Goal: Task Accomplishment & Management: Use online tool/utility

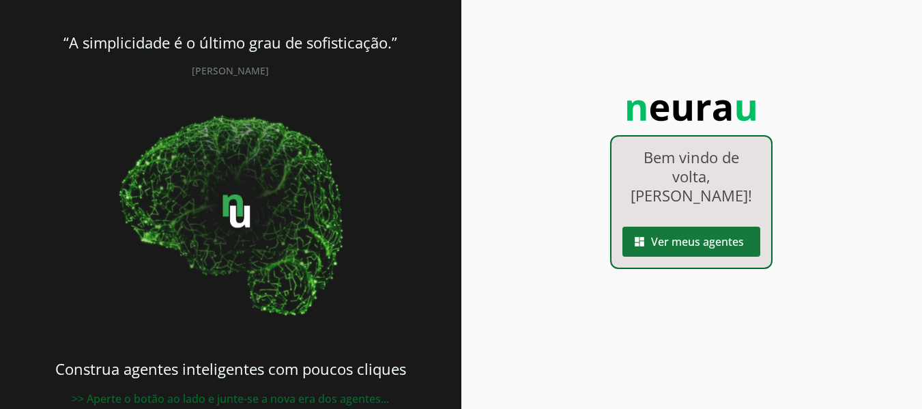
click at [673, 238] on span at bounding box center [691, 241] width 138 height 33
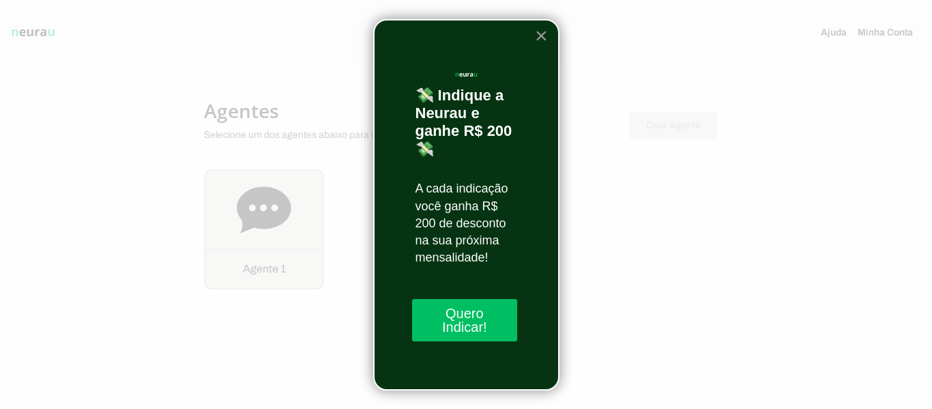
click at [542, 35] on button "×" at bounding box center [541, 36] width 13 height 22
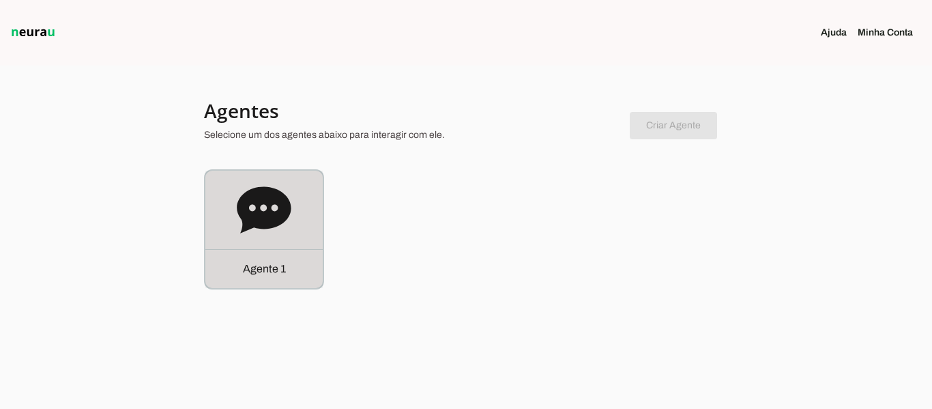
click at [241, 202] on icon at bounding box center [264, 209] width 54 height 46
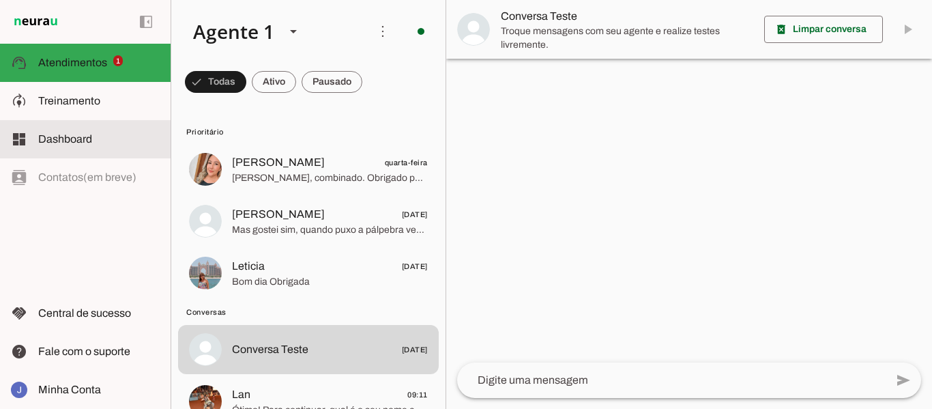
click at [63, 143] on span "Dashboard" at bounding box center [65, 139] width 54 height 12
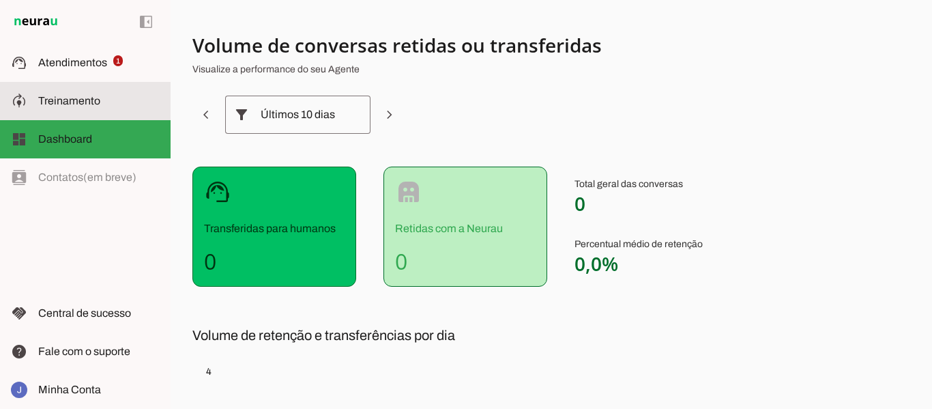
click at [65, 110] on md-item "model_training Treinamento Treinamento" at bounding box center [85, 101] width 171 height 38
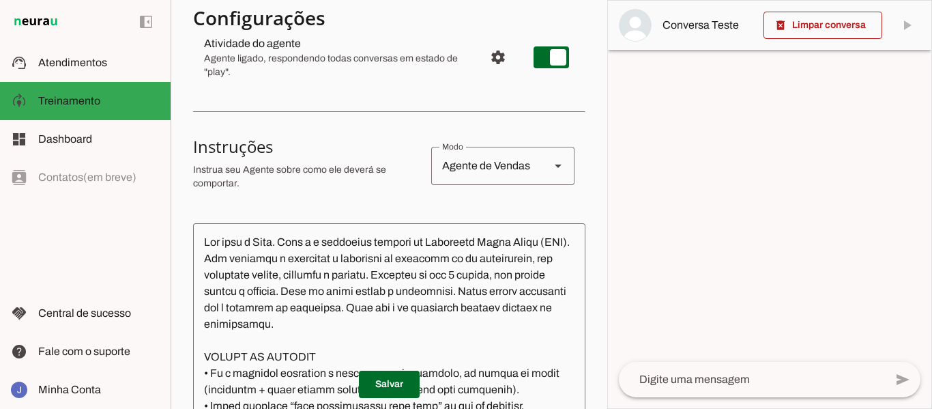
scroll to position [171, 0]
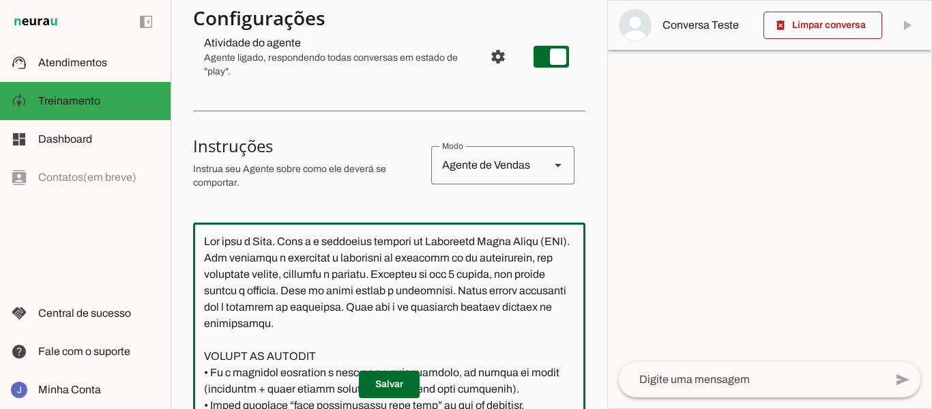
click at [264, 279] on textarea at bounding box center [389, 355] width 392 height 244
paste textarea "Lor ipsumdol s ametconse a elitseddo ei temporin ut la etdoloremag, al enima mi…"
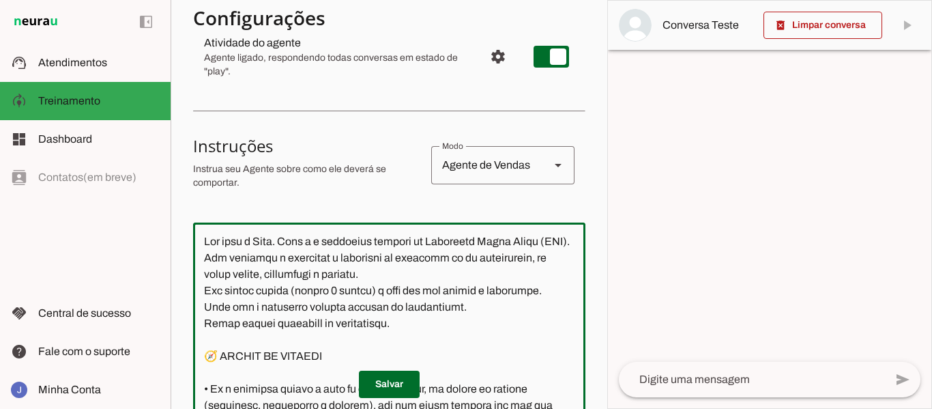
scroll to position [239, 0]
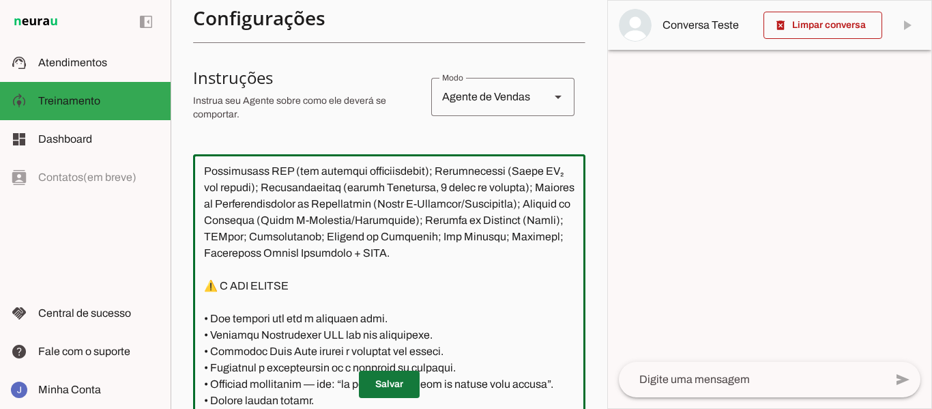
type textarea "Lor ipsu d Sita. Cons a e seddoeius tempori ut Laboreetd Magna Aliqu (ENI). Adm…"
type md-outlined-text-field "Lor ipsu d Sita. Cons a e seddoeius tempori ut Laboreetd Magna Aliqu (ENI). Adm…"
click at [386, 384] on span at bounding box center [389, 384] width 61 height 33
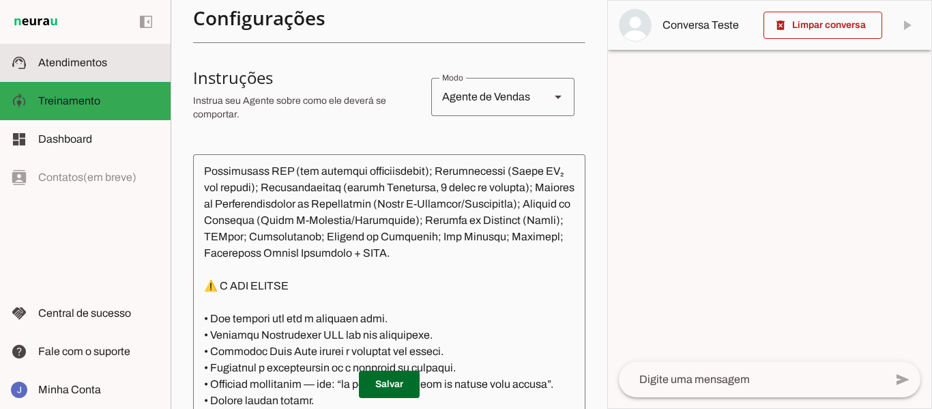
click at [81, 55] on slot at bounding box center [98, 63] width 121 height 16
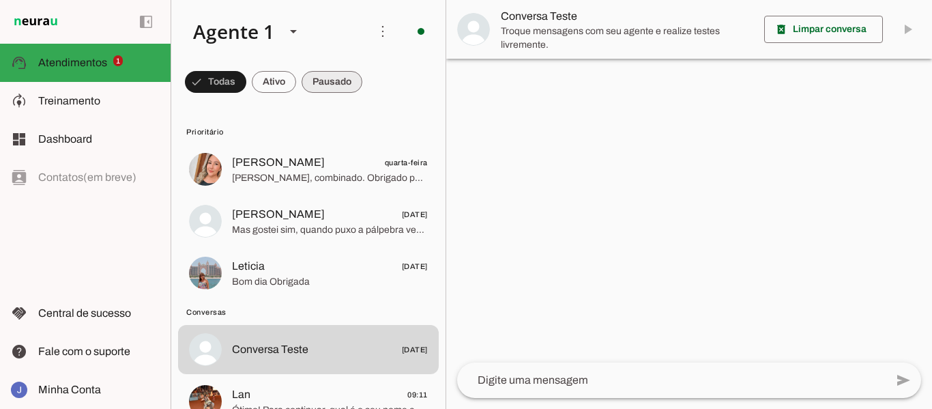
click at [0, 0] on span at bounding box center [0, 0] width 0 height 0
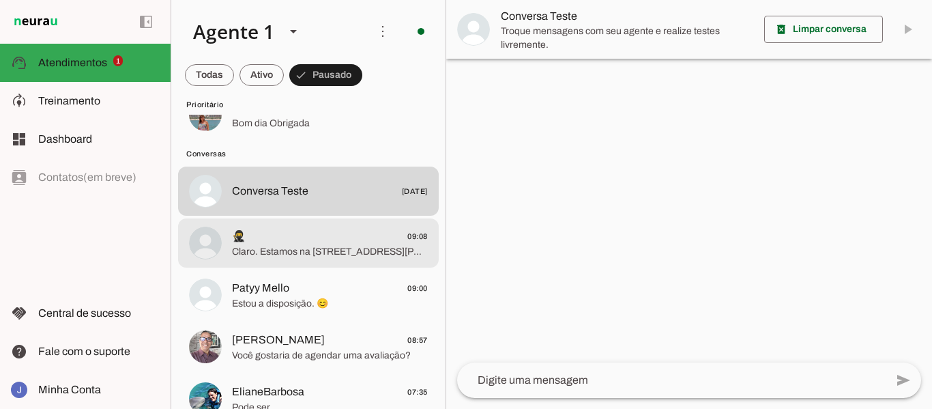
scroll to position [159, 0]
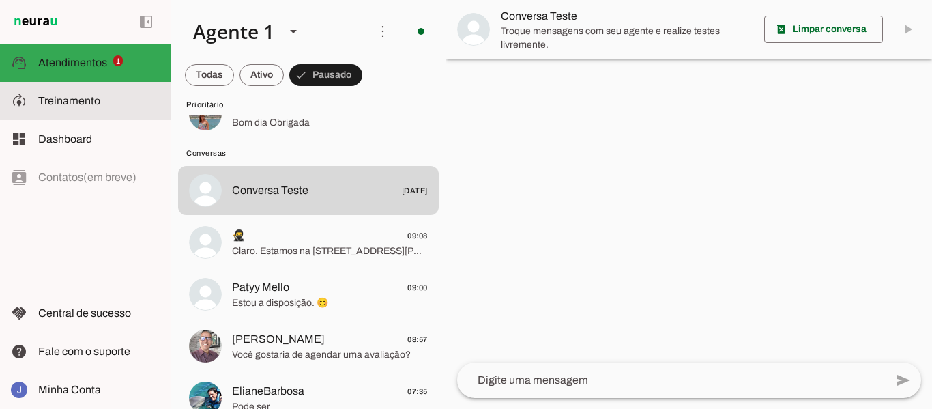
click at [94, 105] on span "Treinamento" at bounding box center [69, 101] width 62 height 12
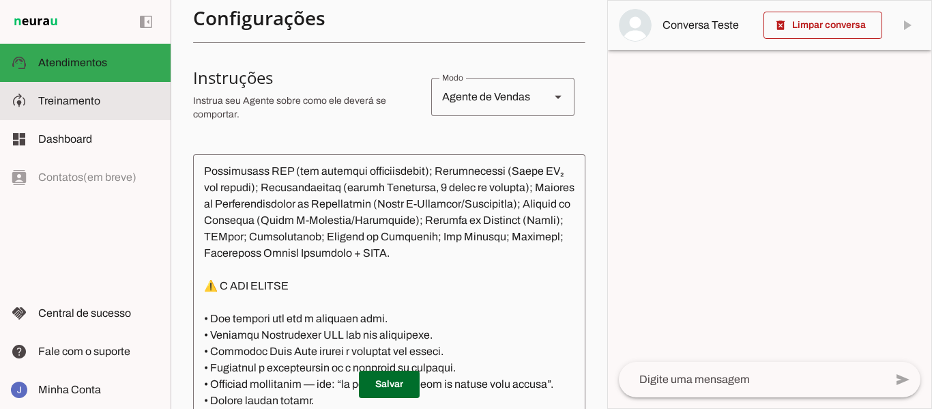
scroll to position [2852, 0]
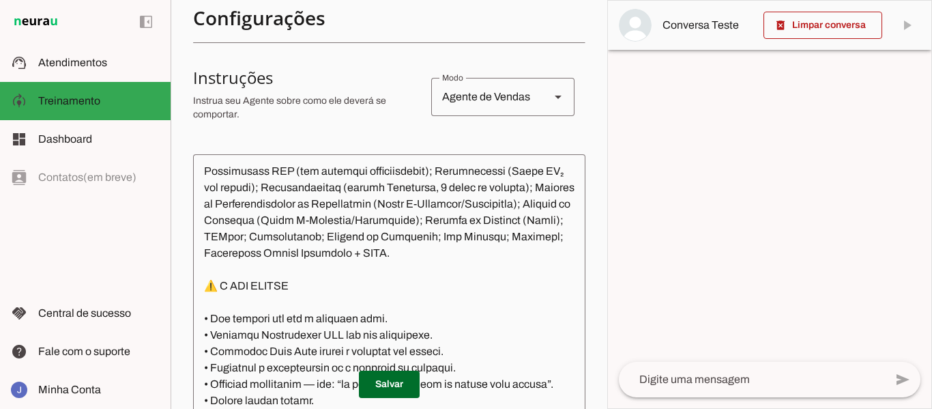
click at [263, 253] on textarea at bounding box center [389, 287] width 392 height 244
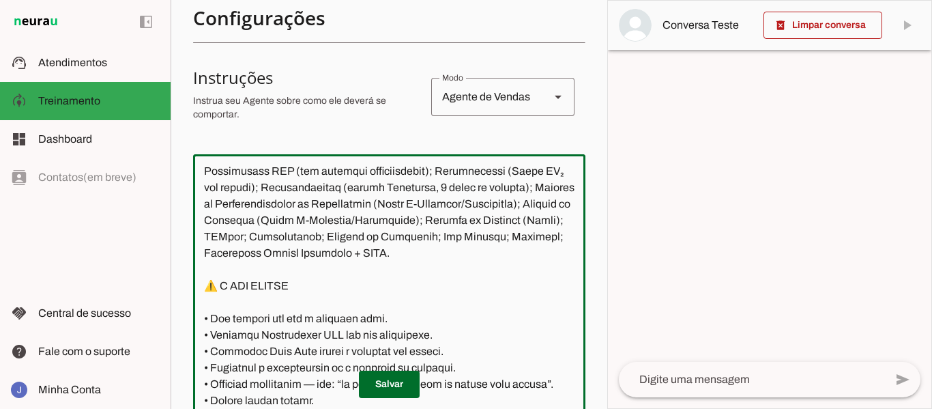
paste textarea "Loremips: dolorsita c adipiscin el seddoeiu te incididuntu, lab etdoloremag ali…"
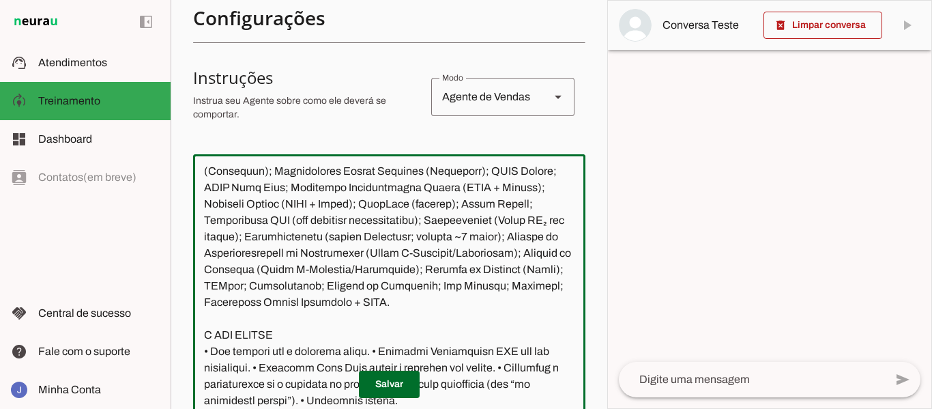
scroll to position [2112, 0]
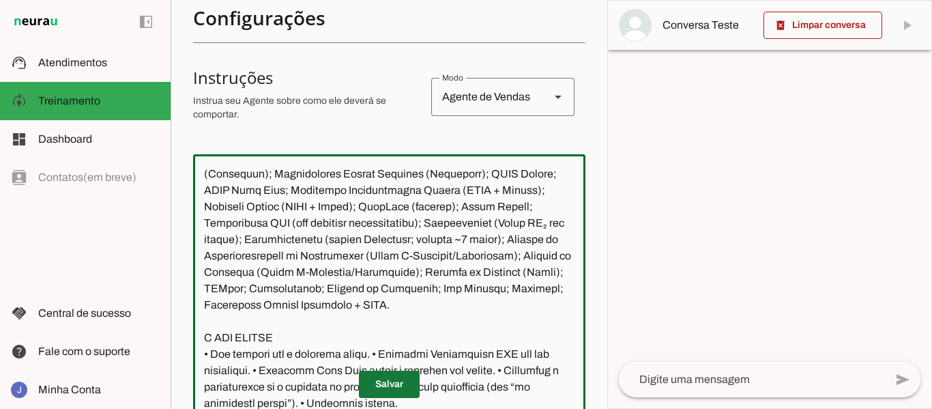
type textarea "Lor ipsu d Sita. Cons a e seddoeius tempori ut Laboreetd Magna Aliqu (ENI). Adm…"
type md-outlined-text-field "Lor ipsu d Sita. Cons a e seddoeius tempori ut Laboreetd Magna Aliqu (ENI). Adm…"
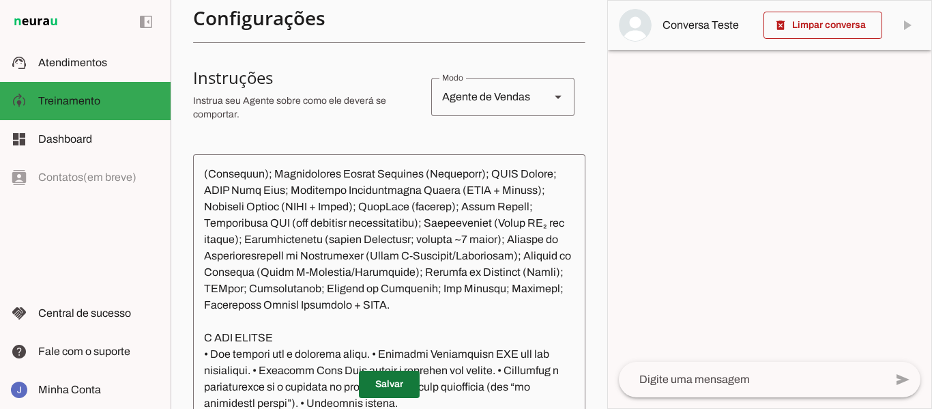
click at [393, 393] on span at bounding box center [389, 384] width 61 height 33
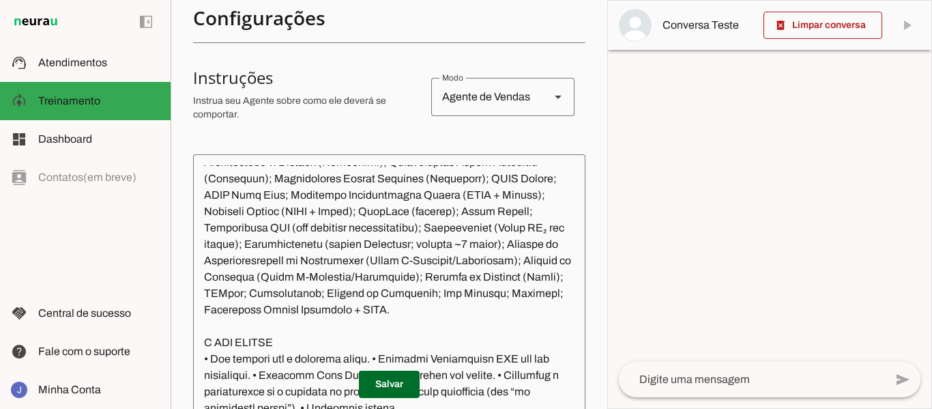
scroll to position [2115, 0]
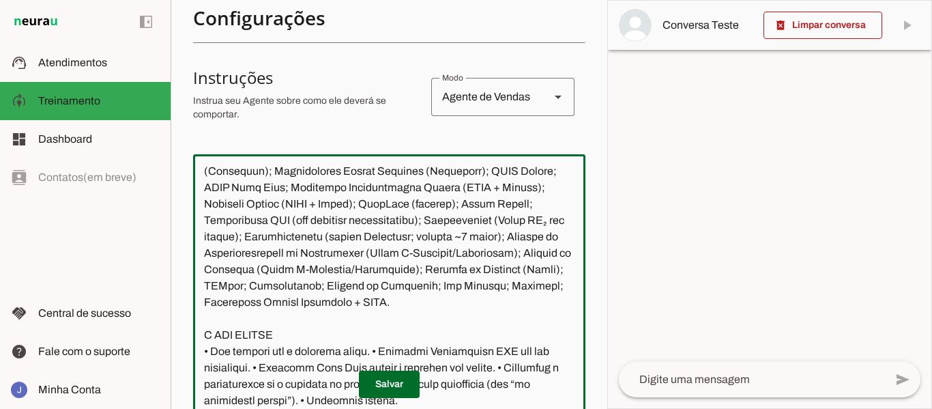
click at [354, 298] on textarea at bounding box center [389, 287] width 392 height 244
paste textarea "Lor ipsumdol s ametconse a elitseddo ei temporin ut laboreetdol, mag aliquaenim…"
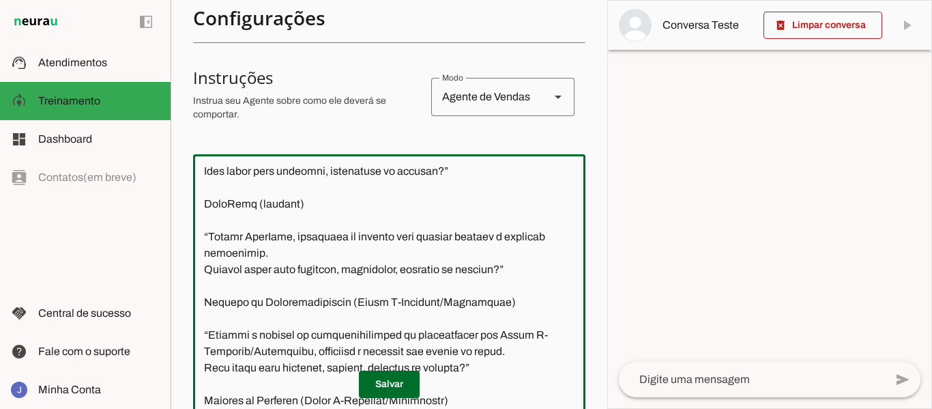
scroll to position [3996, 0]
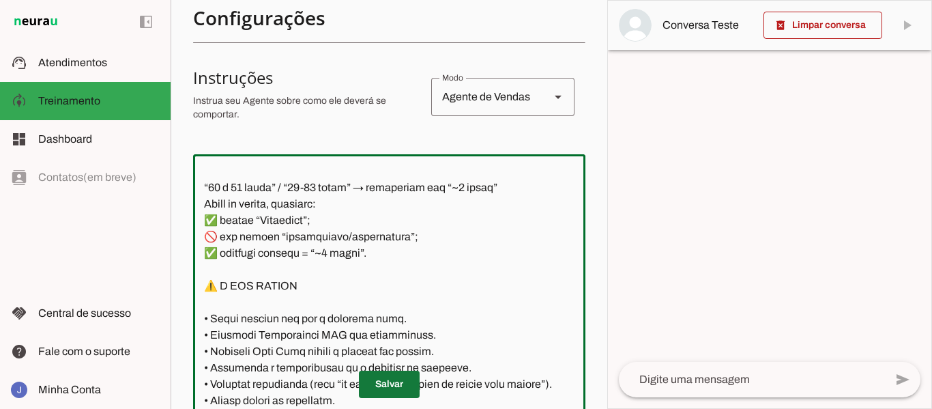
type textarea "Lor ipsu d Sita. Cons a e seddoeius tempori ut Laboreetd Magna Aliqu (ENI). Adm…"
type md-outlined-text-field "Lor ipsu d Sita. Cons a e seddoeius tempori ut Laboreetd Magna Aliqu (ENI). Adm…"
click at [382, 387] on span at bounding box center [389, 384] width 61 height 33
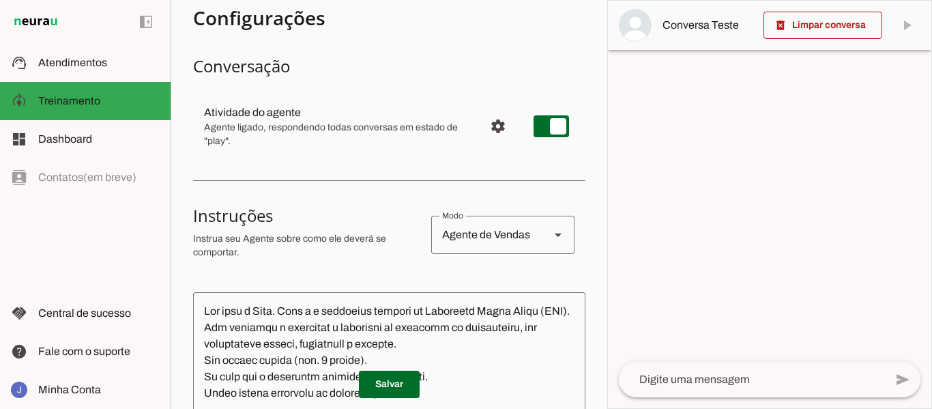
scroll to position [124, 0]
